Goal: Check status: Check status

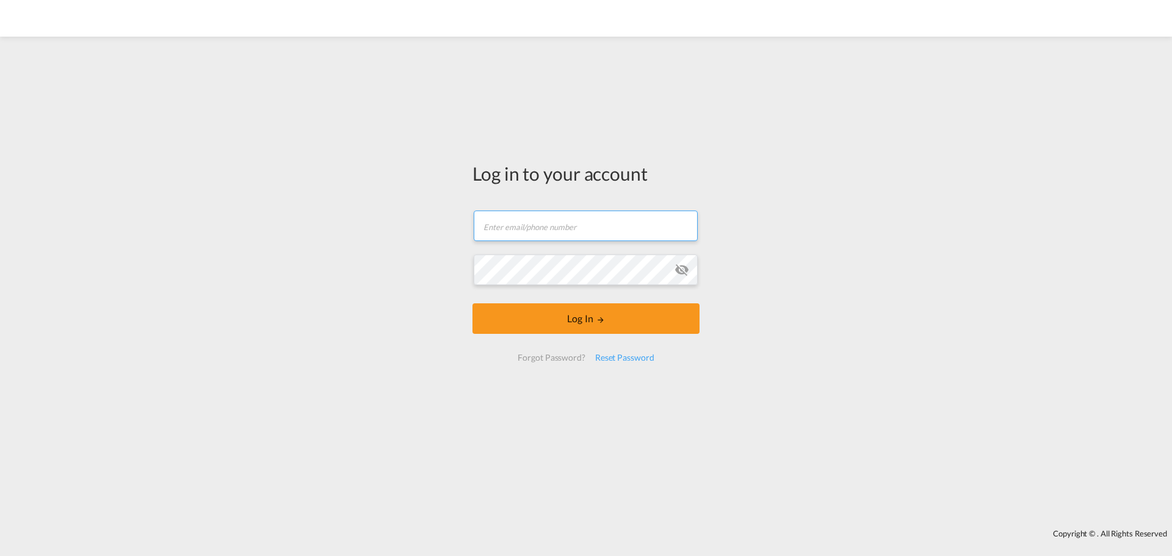
type input "ocean@gosynergie.com"
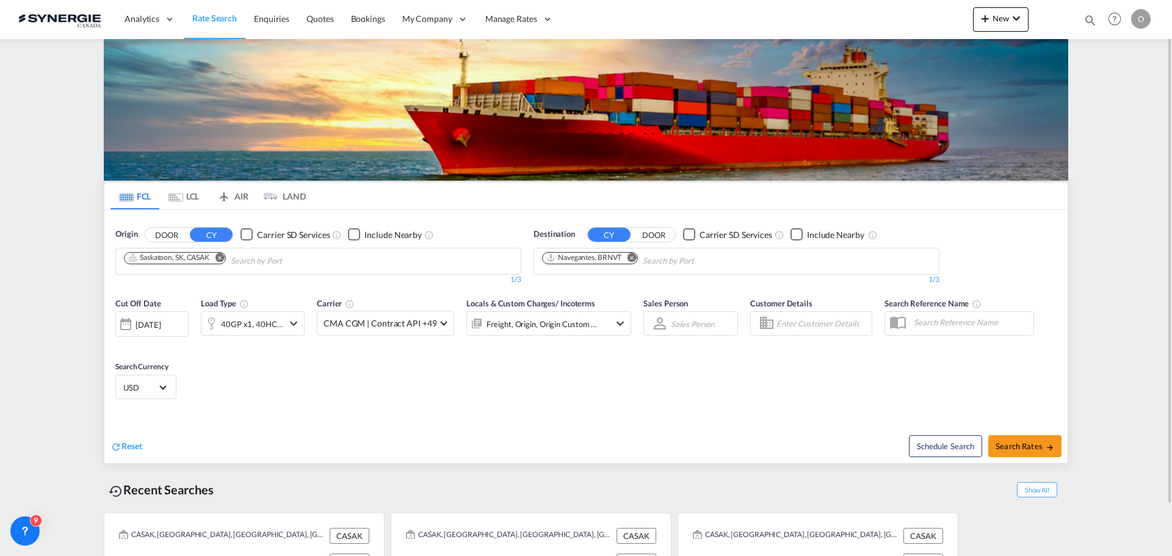
click at [1092, 25] on md-icon "icon-magnify" at bounding box center [1090, 19] width 13 height 13
click at [895, 19] on select "Bookings Quotes Enquiries" at bounding box center [896, 20] width 58 height 22
select select "Quotes"
click at [867, 9] on select "Bookings Quotes Enquiries" at bounding box center [896, 20] width 58 height 22
click at [994, 20] on input at bounding box center [999, 19] width 152 height 21
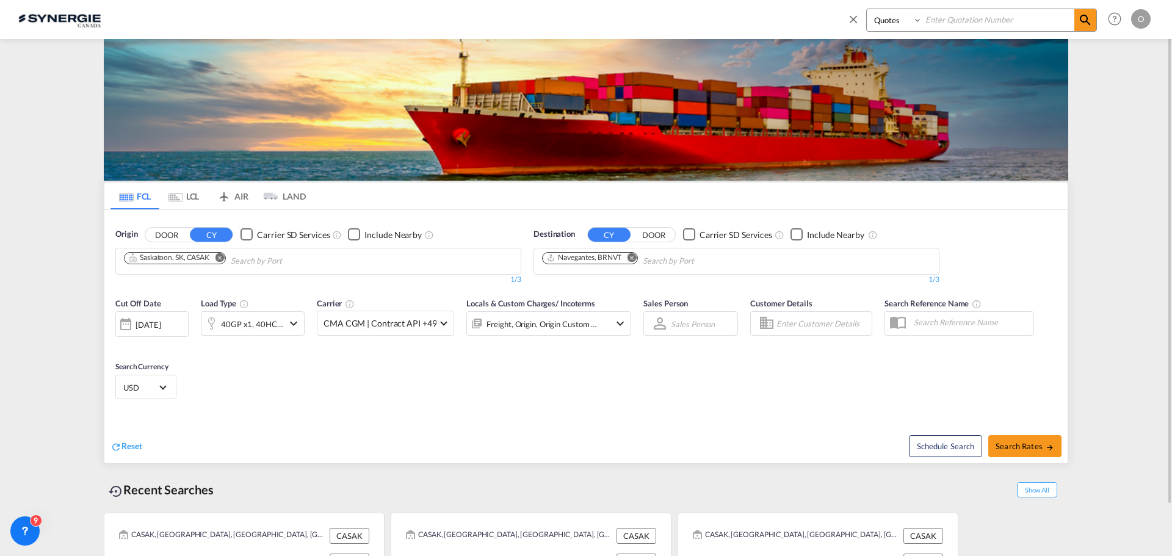
paste input "SYC000013670"
type input "SYC000013670"
click at [1091, 18] on md-icon "icon-magnify" at bounding box center [1085, 20] width 15 height 15
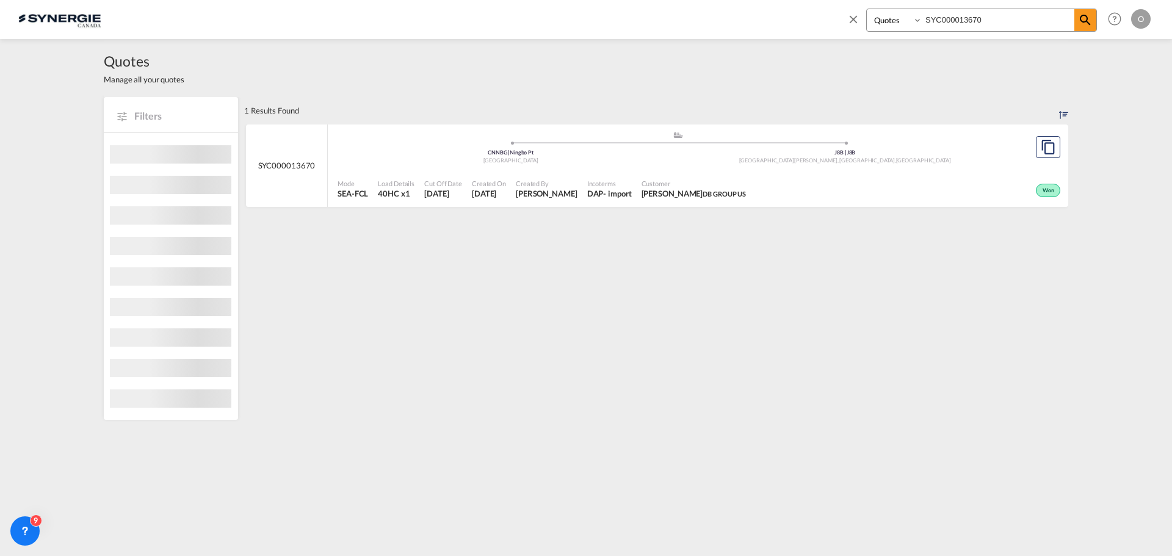
click at [993, 198] on div "Won" at bounding box center [907, 189] width 313 height 31
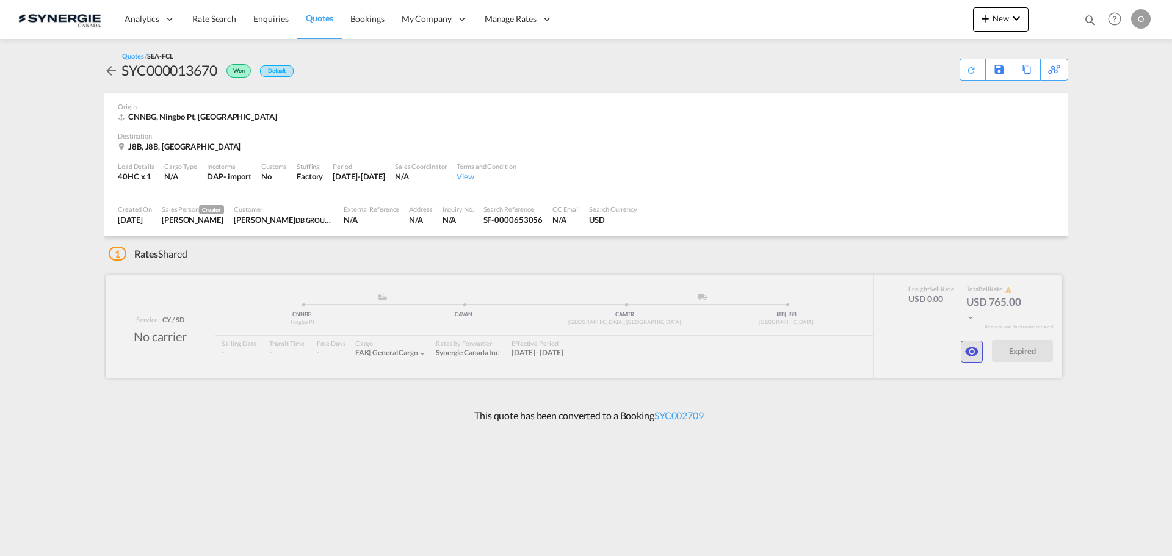
click at [976, 349] on md-icon "icon-eye" at bounding box center [972, 351] width 15 height 15
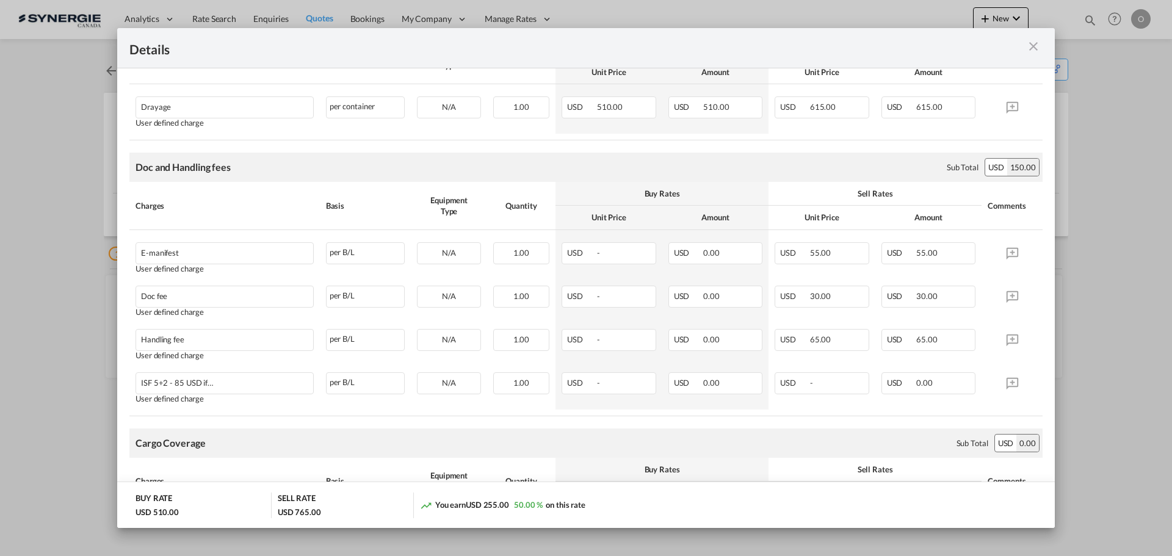
scroll to position [425, 0]
